Goal: Information Seeking & Learning: Learn about a topic

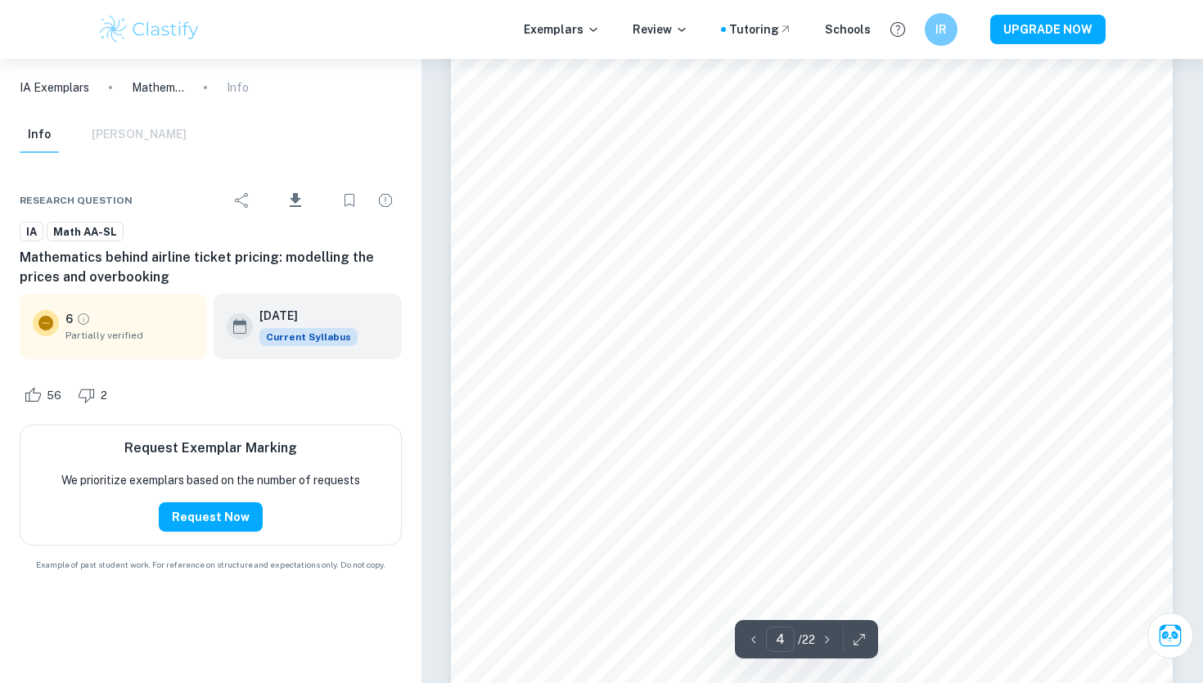
scroll to position [3304, 0]
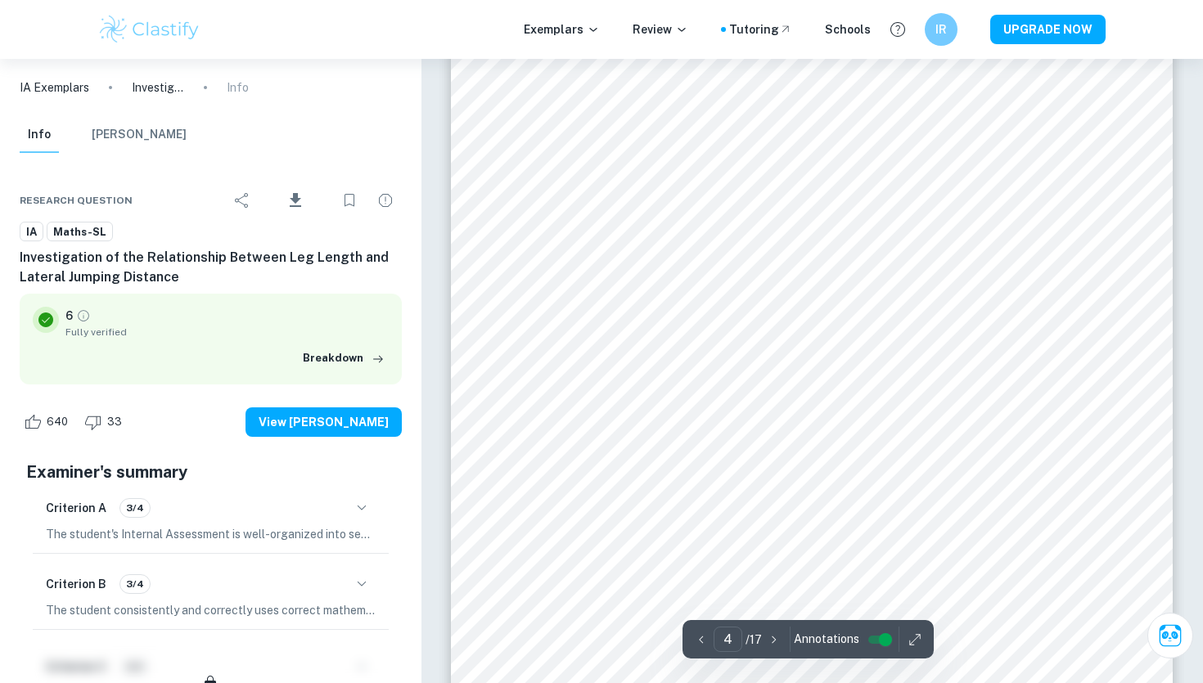
scroll to position [3135, 0]
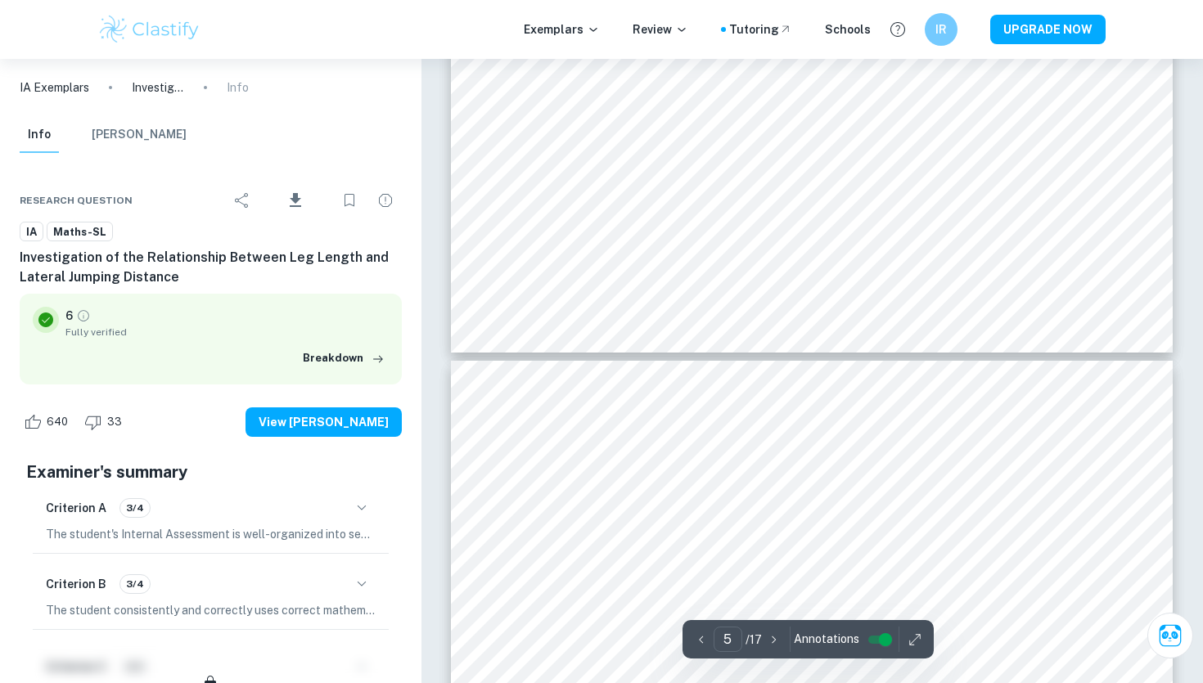
type input "4"
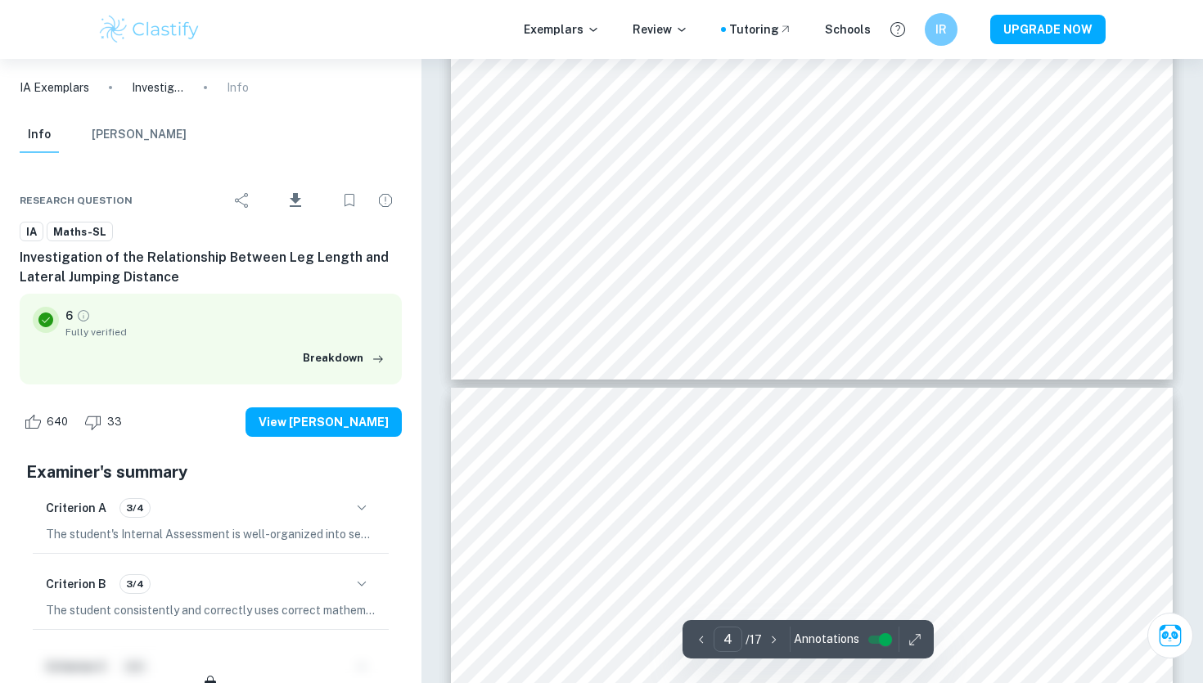
scroll to position [3636, 0]
